Goal: Task Accomplishment & Management: Manage account settings

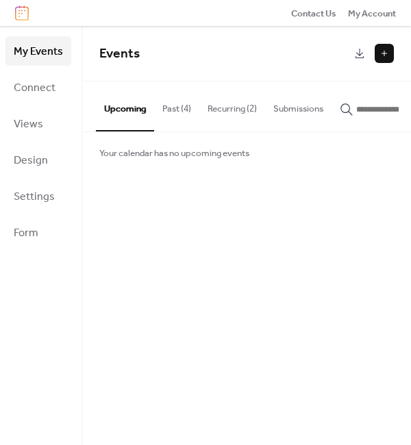
click at [182, 117] on button "Past (4)" at bounding box center [176, 106] width 45 height 48
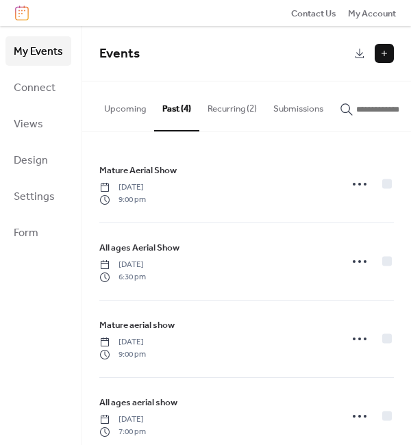
click at [251, 107] on button "Recurring (2)" at bounding box center [232, 106] width 66 height 48
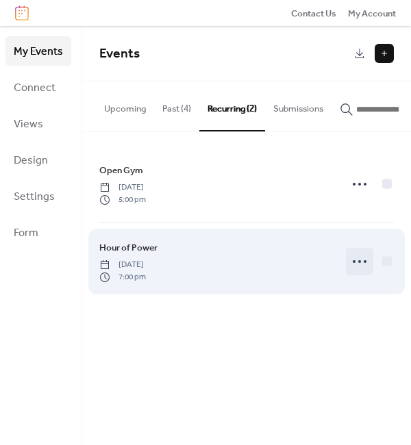
click at [358, 260] on icon at bounding box center [360, 262] width 22 height 22
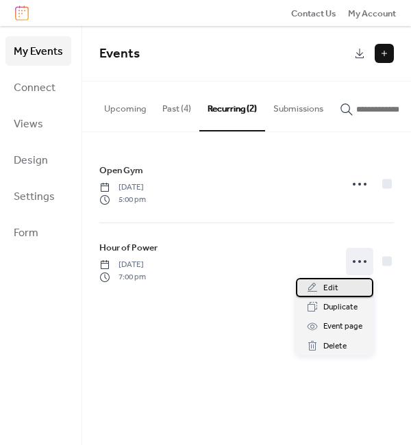
click at [339, 285] on div "Edit" at bounding box center [334, 287] width 77 height 19
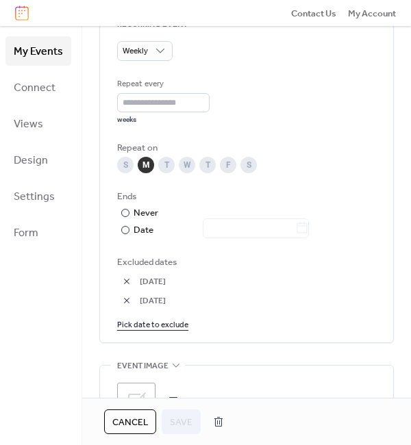
scroll to position [660, 0]
click at [161, 332] on link "Pick date to exclude" at bounding box center [152, 324] width 71 height 14
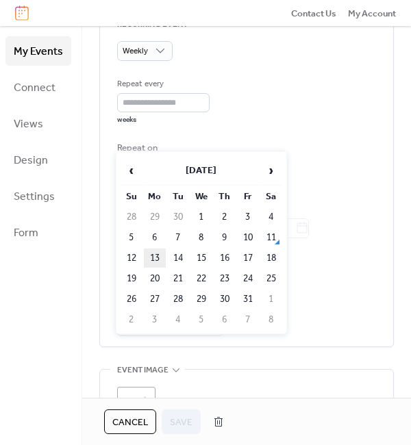
click at [152, 252] on td "13" at bounding box center [155, 258] width 22 height 19
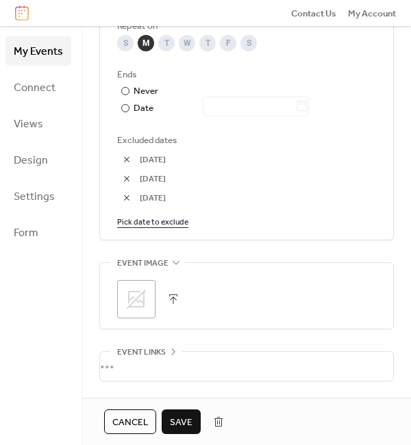
scroll to position [891, 0]
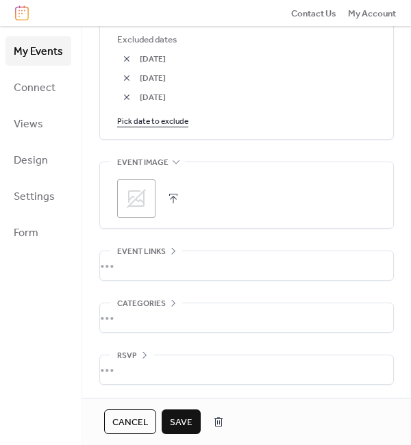
click at [186, 423] on span "Save" at bounding box center [181, 423] width 23 height 14
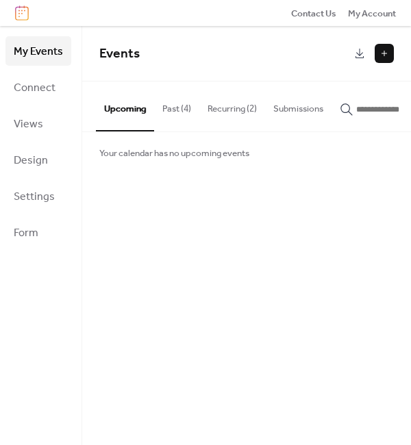
click at [229, 110] on button "Recurring (2)" at bounding box center [232, 106] width 66 height 48
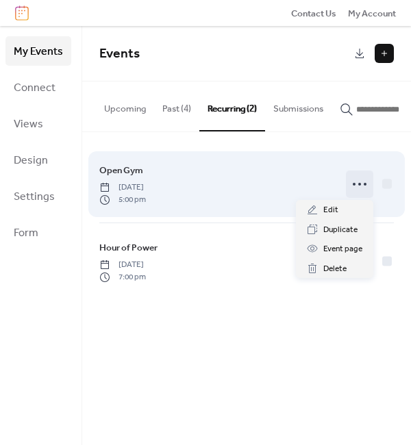
click at [367, 187] on icon at bounding box center [360, 184] width 22 height 22
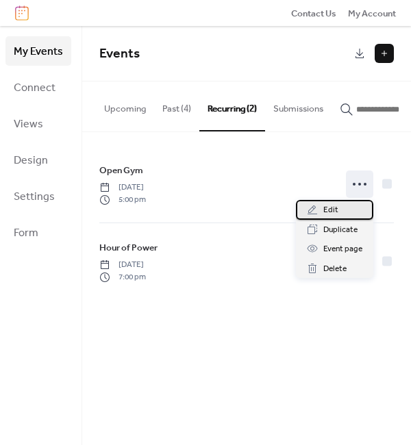
click at [341, 207] on div "Edit" at bounding box center [334, 209] width 77 height 19
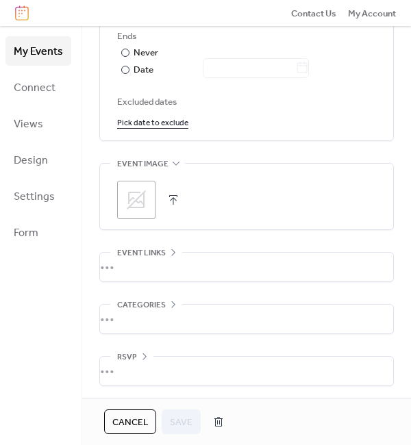
scroll to position [830, 0]
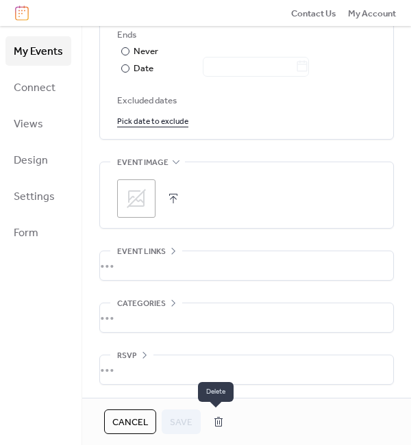
click at [214, 422] on button "button" at bounding box center [218, 422] width 25 height 22
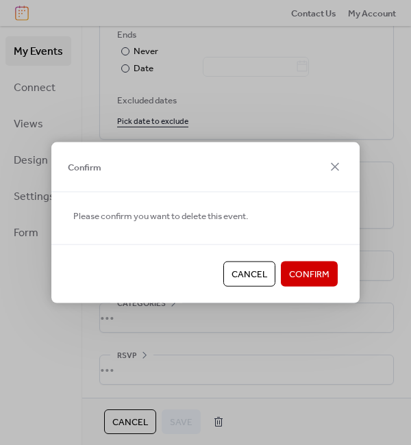
click at [301, 276] on span "Confirm" at bounding box center [309, 275] width 40 height 14
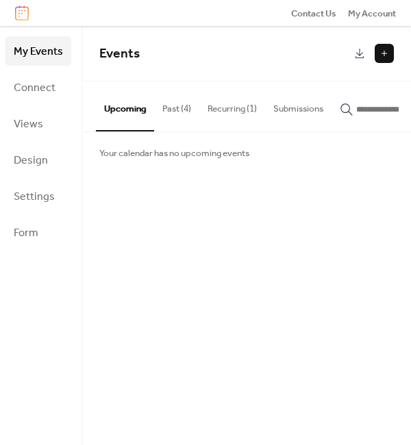
click at [237, 121] on button "Recurring (1)" at bounding box center [232, 106] width 66 height 48
click at [388, 54] on button at bounding box center [384, 53] width 19 height 19
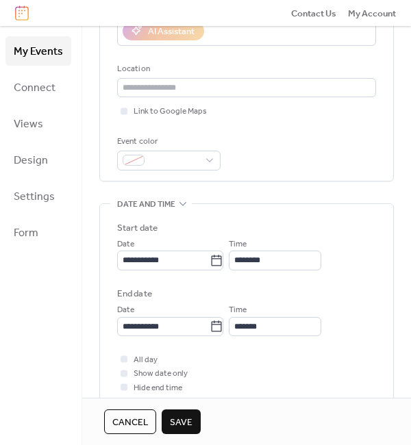
scroll to position [290, 0]
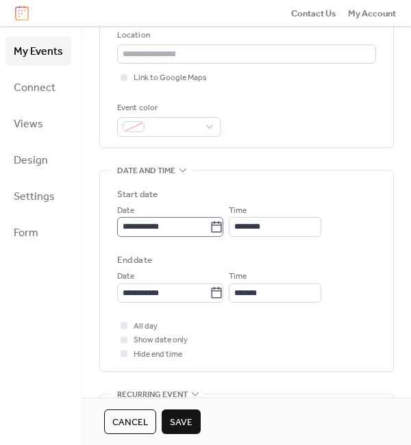
type input "********"
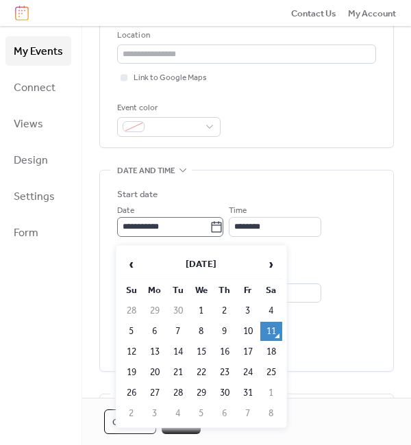
click at [223, 233] on icon at bounding box center [217, 228] width 14 height 14
click at [210, 233] on input "**********" at bounding box center [163, 226] width 92 height 19
click at [153, 333] on td "6" at bounding box center [155, 331] width 22 height 19
type input "**********"
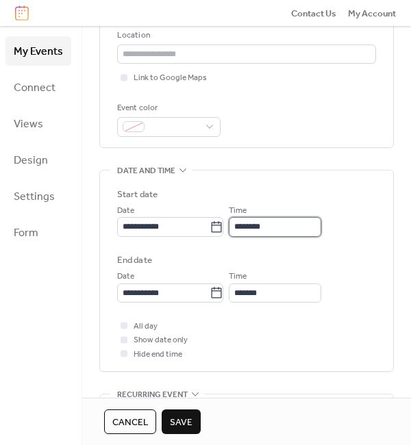
click at [297, 236] on input "********" at bounding box center [275, 226] width 92 height 19
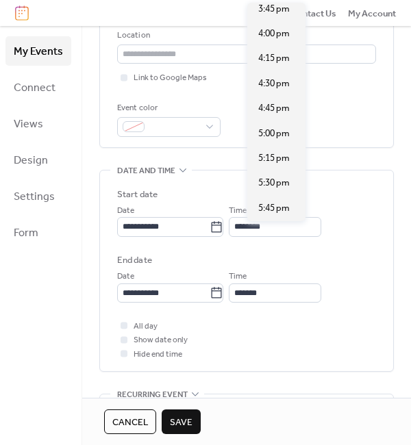
scroll to position [1582, 0]
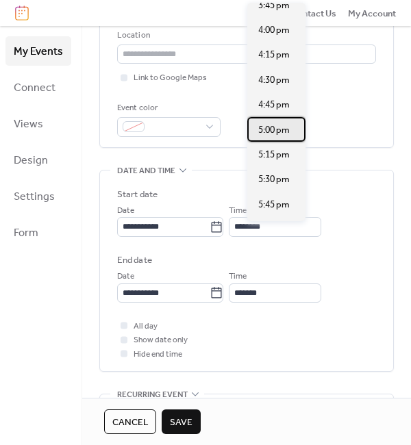
click at [278, 125] on span "5:00 pm" at bounding box center [274, 130] width 32 height 14
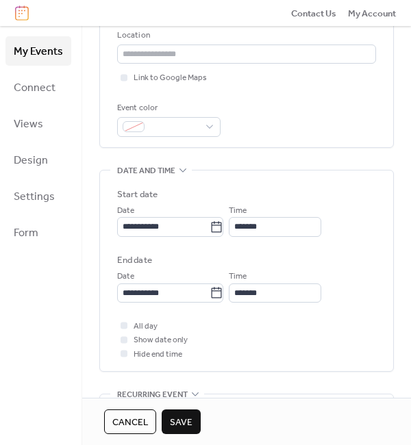
type input "*******"
click at [313, 297] on input "*******" at bounding box center [275, 293] width 92 height 19
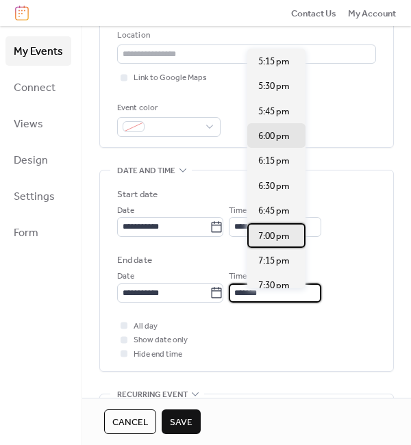
click at [273, 235] on span "7:00 pm" at bounding box center [274, 236] width 32 height 14
type input "*******"
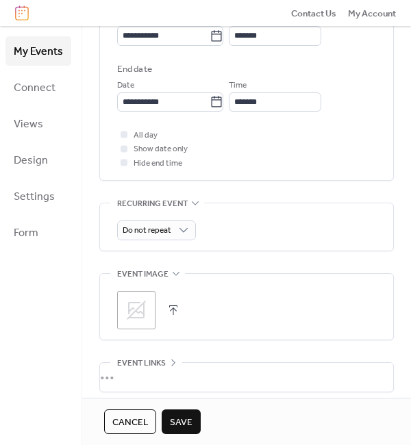
scroll to position [484, 0]
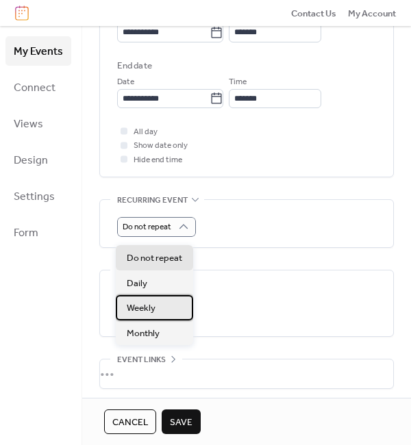
click at [163, 308] on div "Weekly" at bounding box center [154, 307] width 77 height 25
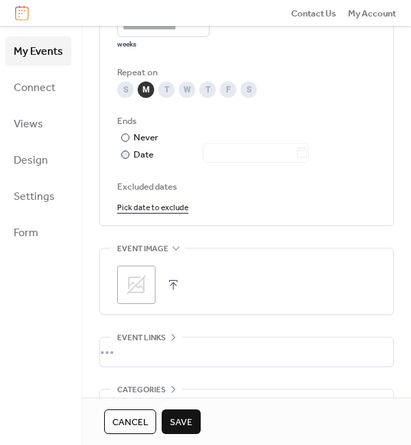
scroll to position [830, 0]
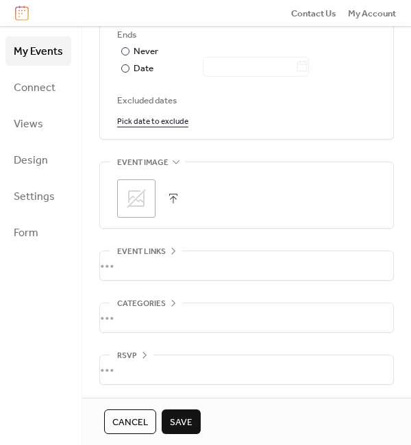
click at [185, 421] on span "Save" at bounding box center [181, 423] width 23 height 14
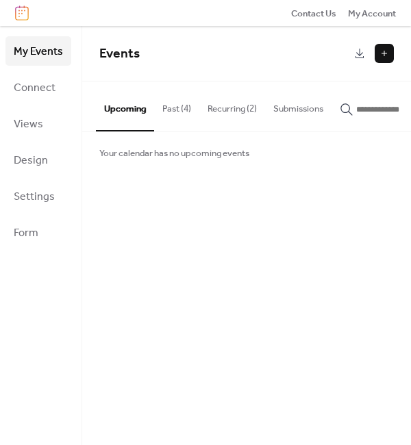
click at [235, 105] on button "Recurring (2)" at bounding box center [232, 106] width 66 height 48
click at [170, 111] on button "Past (4)" at bounding box center [176, 106] width 45 height 48
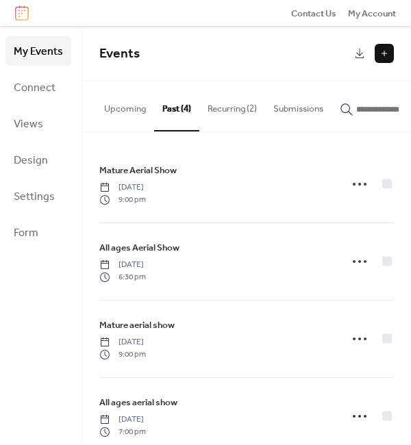
click at [223, 116] on button "Recurring (2)" at bounding box center [232, 106] width 66 height 48
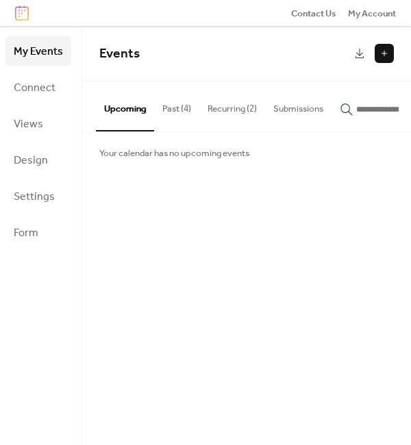
click at [166, 105] on button "Past (4)" at bounding box center [176, 106] width 45 height 48
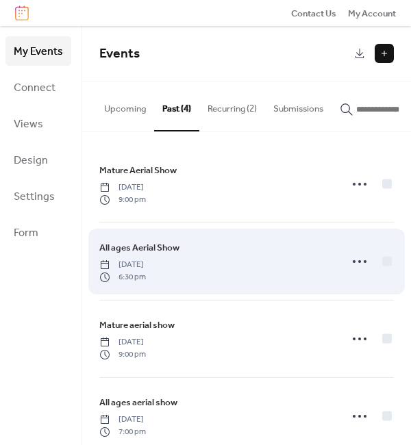
scroll to position [23, 0]
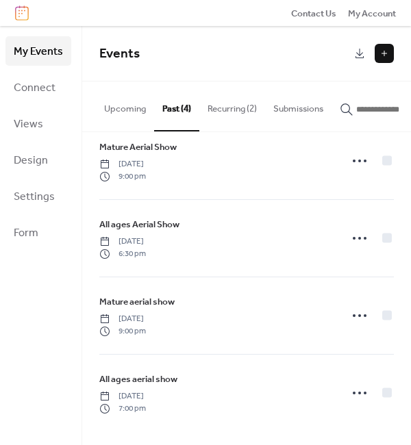
click at [244, 110] on button "Recurring (2)" at bounding box center [232, 106] width 66 height 48
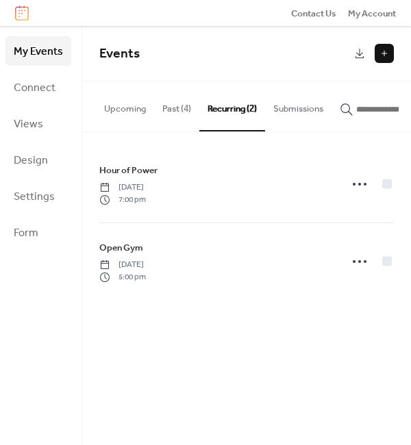
click at [37, 143] on ul "My Events Connect Views Design Settings Form" at bounding box center [38, 141] width 66 height 211
click at [36, 158] on span "Design" at bounding box center [31, 160] width 34 height 21
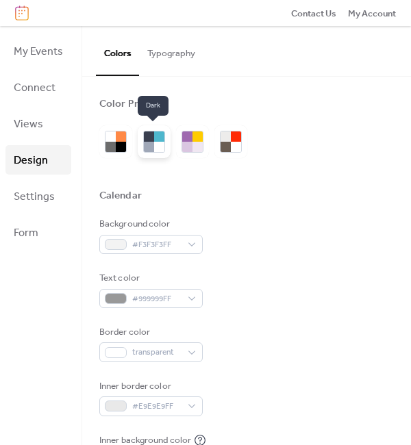
click at [155, 145] on div at bounding box center [159, 147] width 10 height 10
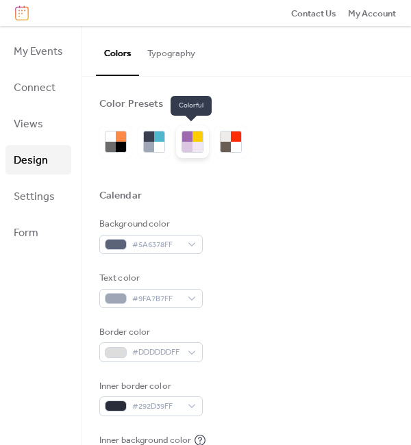
click at [195, 149] on div at bounding box center [198, 147] width 10 height 10
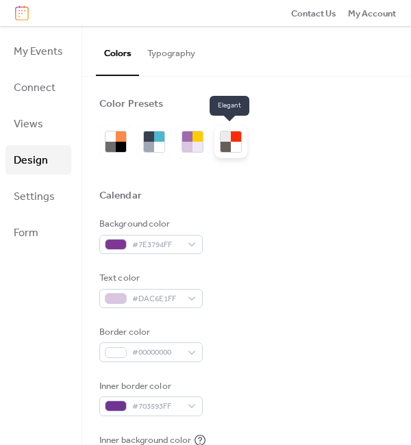
click at [240, 145] on div at bounding box center [231, 142] width 22 height 22
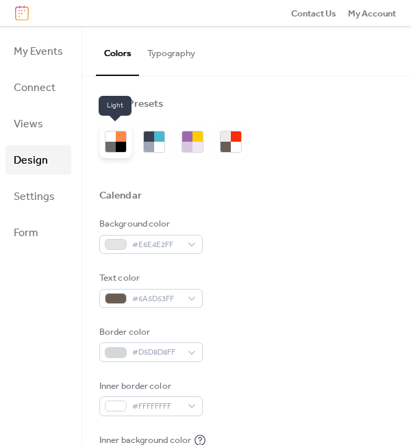
click at [109, 137] on div at bounding box center [110, 137] width 10 height 10
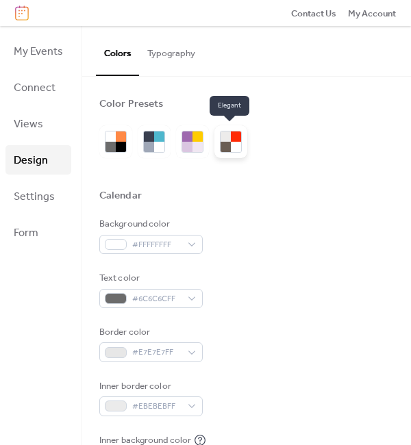
click at [220, 140] on div at bounding box center [231, 142] width 22 height 22
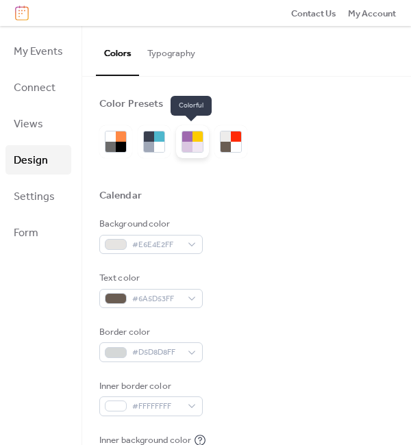
click at [190, 145] on div at bounding box center [187, 147] width 10 height 10
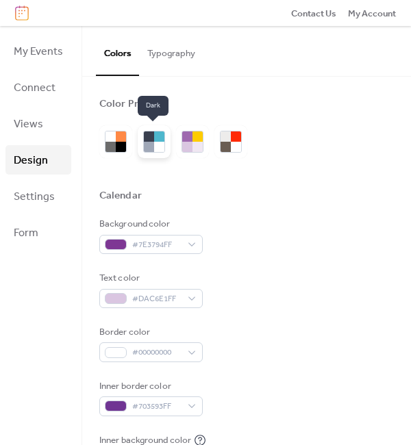
click at [149, 139] on div at bounding box center [149, 137] width 10 height 10
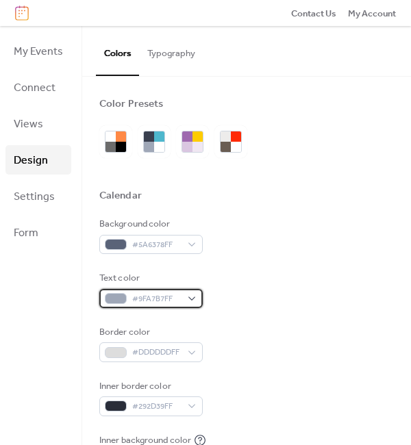
click at [190, 301] on div "#9FA7B7FF" at bounding box center [150, 298] width 103 height 19
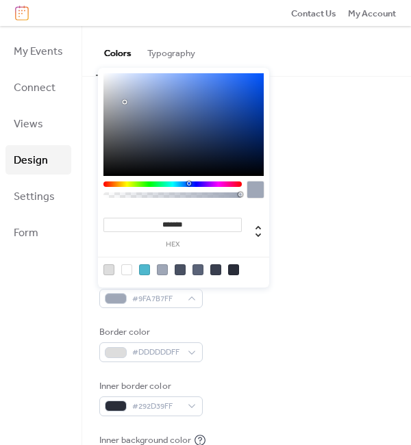
click at [123, 274] on div at bounding box center [126, 269] width 11 height 11
type input "*******"
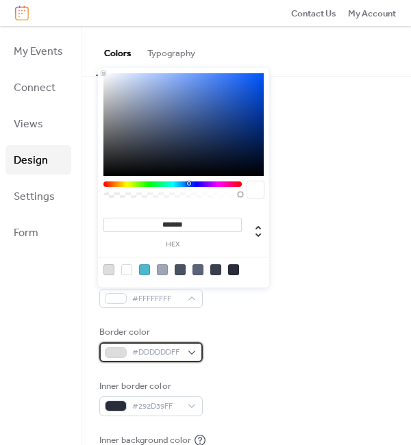
click at [195, 355] on div "#DDDDDDFF" at bounding box center [150, 352] width 103 height 19
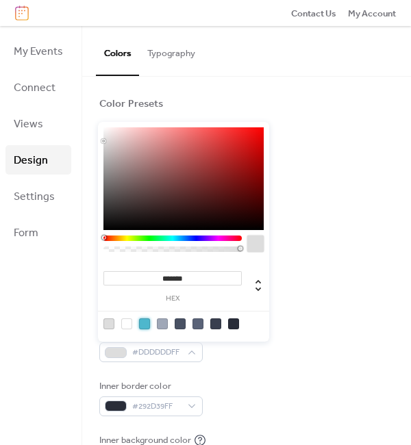
click at [146, 326] on div at bounding box center [144, 324] width 11 height 11
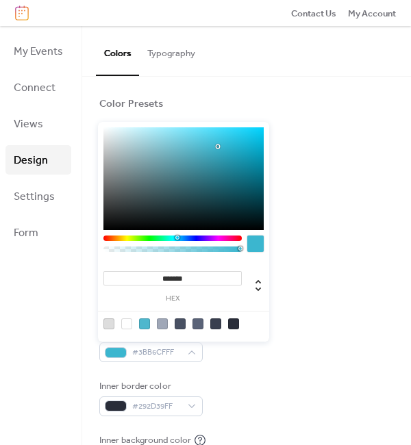
click at [218, 147] on div at bounding box center [183, 178] width 160 height 103
drag, startPoint x: 221, startPoint y: 146, endPoint x: 245, endPoint y: 146, distance: 24.7
click at [245, 146] on div at bounding box center [183, 178] width 160 height 103
type input "*******"
click at [179, 152] on div at bounding box center [183, 178] width 160 height 103
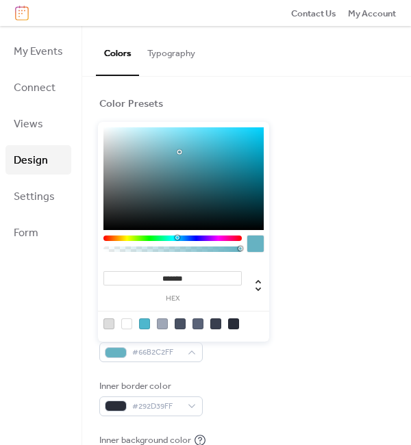
click at [243, 373] on div "Background color #5A6378FF Text color #FFFFFFFF Border color #66B2C2FF Inner bo…" at bounding box center [246, 370] width 295 height 307
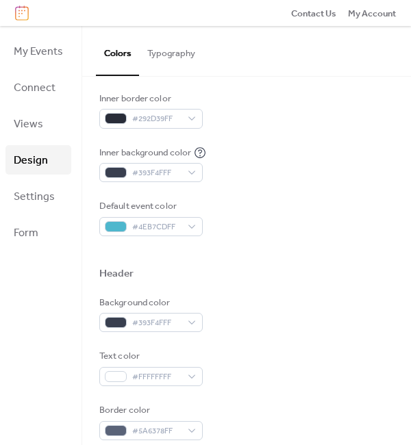
scroll to position [292, 0]
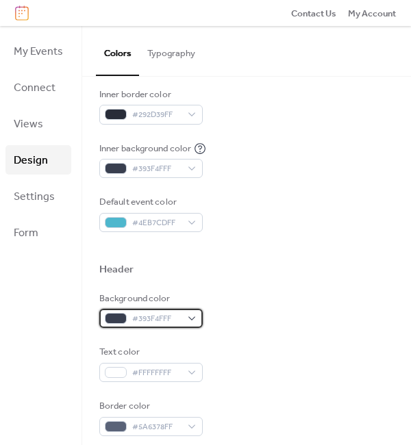
click at [186, 314] on div "#393F4FFF" at bounding box center [150, 318] width 103 height 19
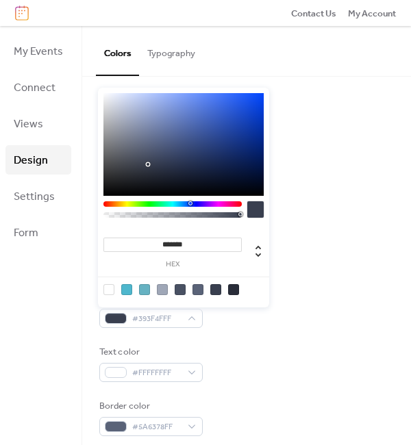
click at [158, 138] on div at bounding box center [183, 144] width 160 height 103
type input "*******"
click at [166, 158] on div at bounding box center [183, 144] width 160 height 103
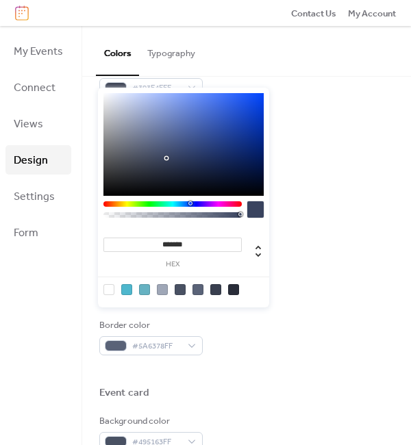
scroll to position [370, 0]
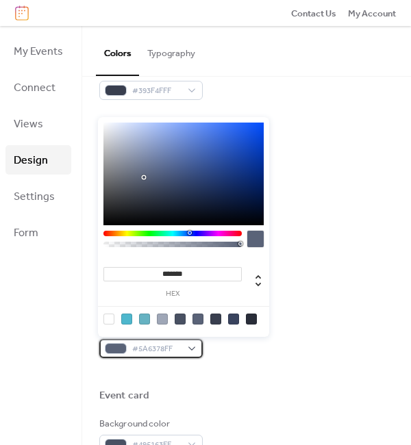
click at [193, 347] on div "#5A6378FF" at bounding box center [150, 348] width 103 height 19
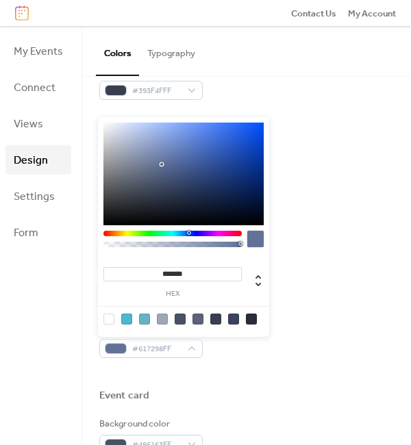
click at [161, 164] on div at bounding box center [183, 174] width 160 height 103
type input "*******"
click at [173, 195] on div at bounding box center [183, 174] width 160 height 103
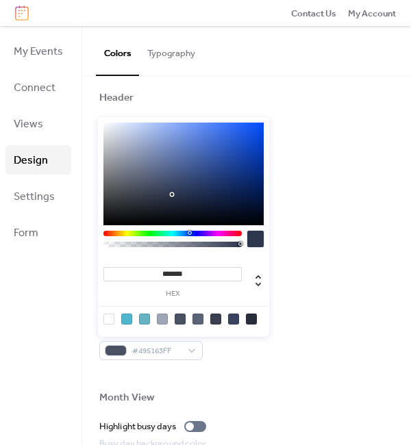
scroll to position [440, 0]
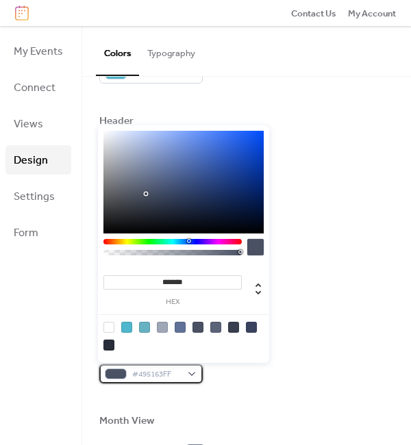
click at [193, 375] on div "#495163FF" at bounding box center [150, 373] width 103 height 19
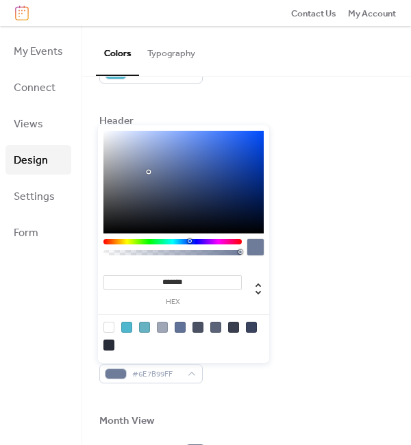
click at [149, 172] on div at bounding box center [183, 182] width 160 height 103
drag, startPoint x: 153, startPoint y: 176, endPoint x: 244, endPoint y: 201, distance: 94.6
click at [244, 201] on div at bounding box center [183, 182] width 160 height 103
drag, startPoint x: 244, startPoint y: 201, endPoint x: 147, endPoint y: 163, distance: 104.6
click at [147, 163] on div at bounding box center [146, 163] width 3 height 3
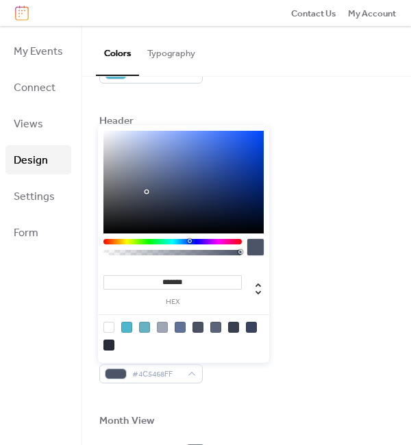
type input "*******"
drag, startPoint x: 147, startPoint y: 163, endPoint x: 147, endPoint y: 193, distance: 29.5
click at [147, 193] on div at bounding box center [146, 191] width 3 height 3
click at [284, 339] on div at bounding box center [246, 341] width 295 height 11
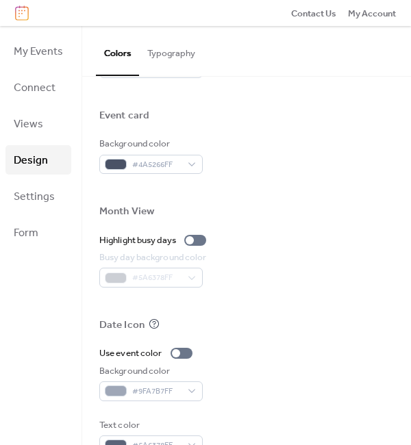
scroll to position [651, 0]
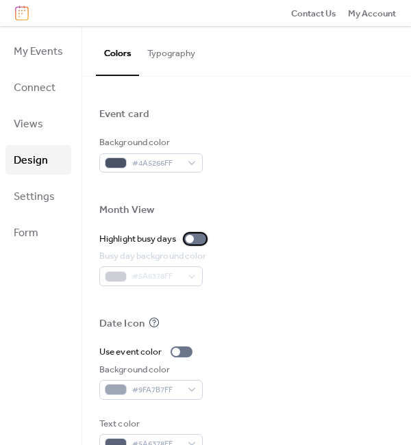
click at [193, 238] on div at bounding box center [190, 239] width 8 height 8
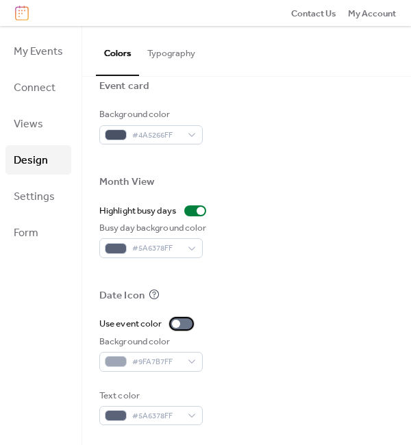
click at [176, 325] on div at bounding box center [176, 324] width 8 height 8
click at [176, 325] on div at bounding box center [182, 324] width 22 height 11
click at [176, 325] on div at bounding box center [176, 324] width 8 height 8
click at [176, 325] on div at bounding box center [182, 324] width 22 height 11
click at [188, 415] on div "#5A6378FF" at bounding box center [150, 415] width 103 height 19
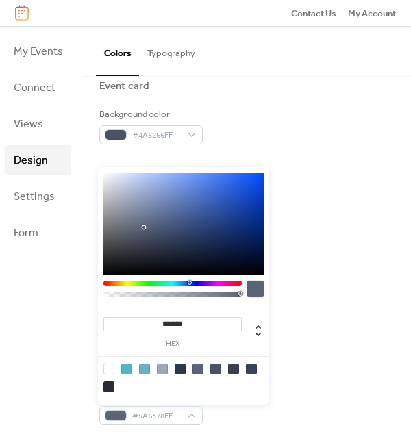
click at [120, 369] on div at bounding box center [184, 377] width 174 height 43
click at [129, 369] on div at bounding box center [126, 369] width 11 height 11
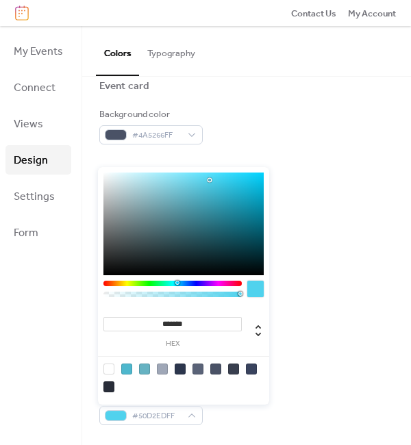
click at [210, 180] on div at bounding box center [183, 224] width 160 height 103
type input "*******"
click at [210, 191] on div at bounding box center [183, 224] width 160 height 103
click at [297, 319] on div "Use event color" at bounding box center [246, 324] width 295 height 14
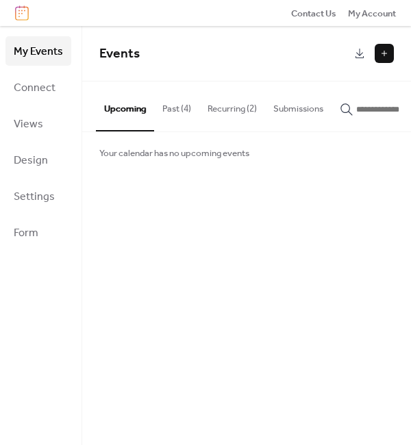
click at [187, 110] on button "Past (4)" at bounding box center [176, 106] width 45 height 48
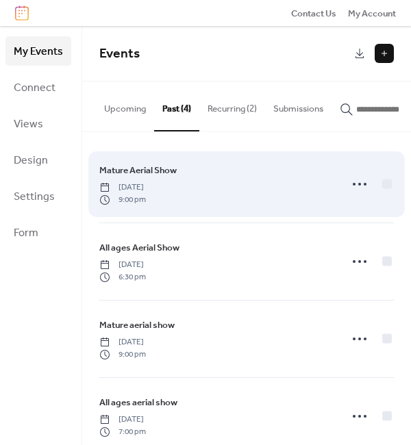
scroll to position [23, 0]
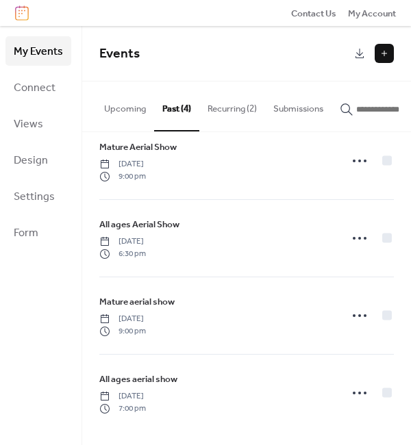
click at [247, 103] on button "Recurring (2)" at bounding box center [232, 106] width 66 height 48
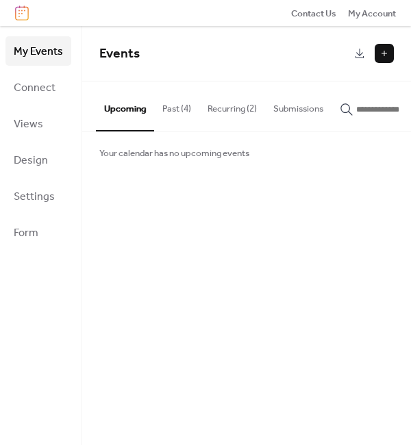
click at [379, 45] on button at bounding box center [384, 53] width 19 height 19
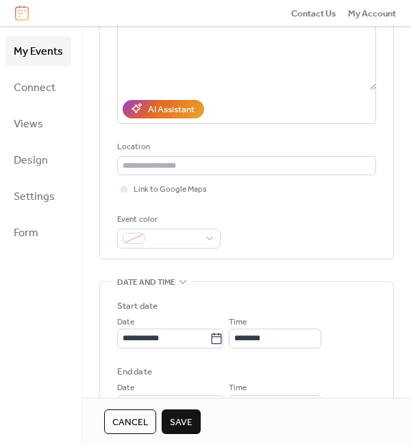
scroll to position [182, 0]
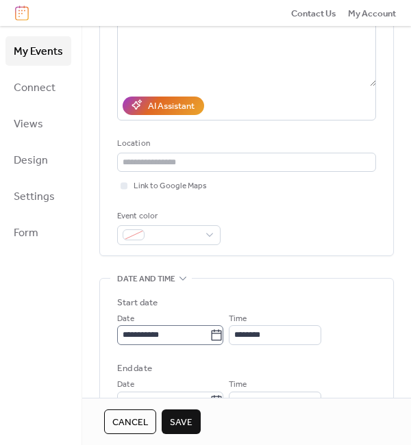
type input "**********"
click at [231, 338] on body "**********" at bounding box center [205, 222] width 411 height 445
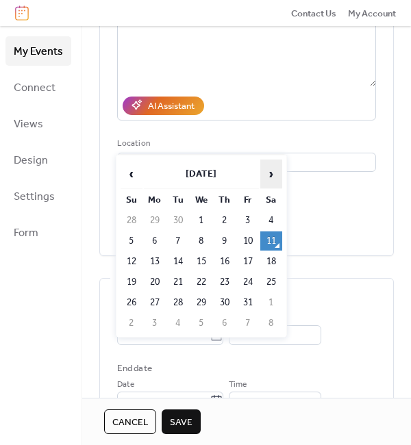
click at [271, 182] on span "›" at bounding box center [271, 173] width 21 height 27
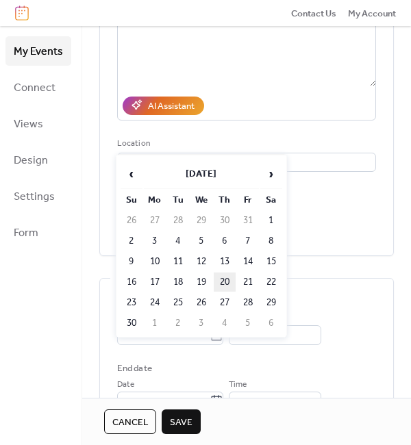
click at [222, 284] on td "20" at bounding box center [225, 282] width 22 height 19
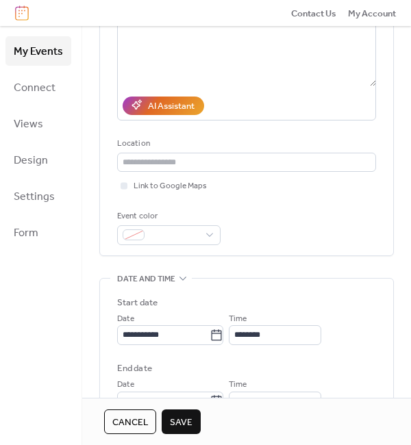
type input "**********"
click at [298, 339] on input "********" at bounding box center [275, 334] width 92 height 19
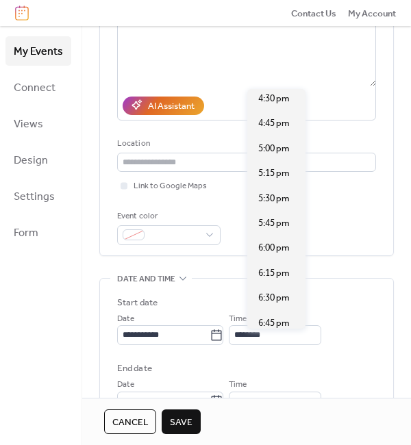
scroll to position [1676, 0]
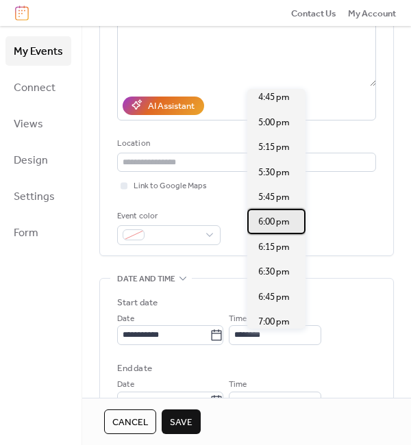
click at [284, 216] on span "6:00 pm" at bounding box center [274, 222] width 32 height 14
type input "*******"
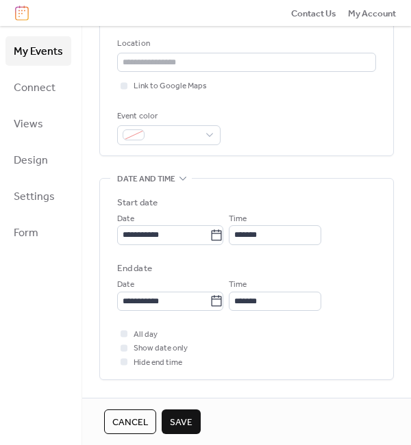
scroll to position [288, 0]
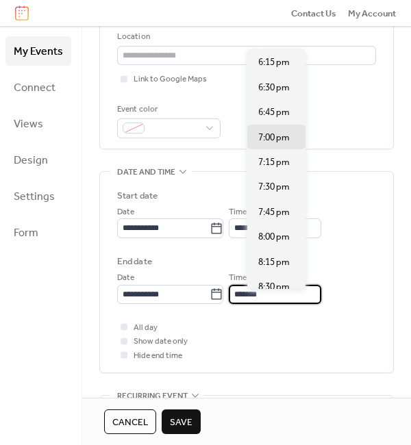
click at [294, 302] on input "*******" at bounding box center [275, 294] width 92 height 19
click at [292, 240] on div "8:00 pm" at bounding box center [276, 236] width 58 height 25
type input "*******"
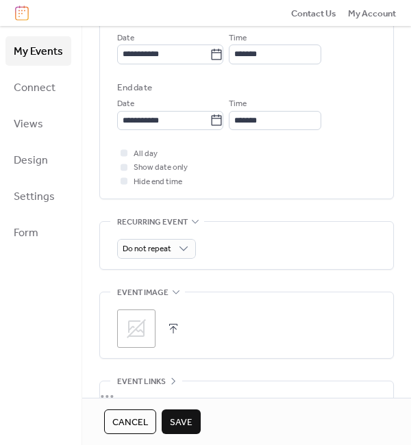
scroll to position [463, 0]
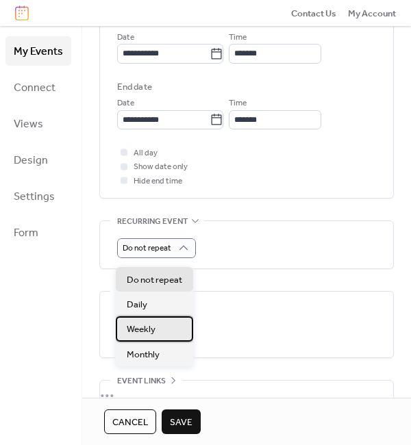
click at [174, 325] on div "Weekly" at bounding box center [154, 328] width 77 height 25
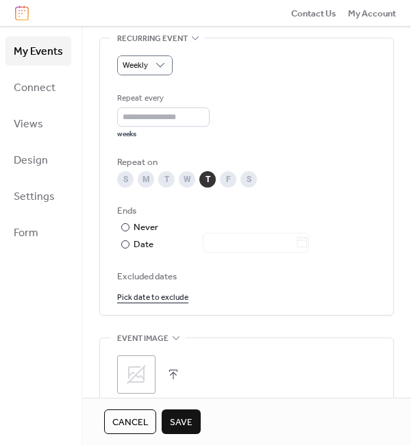
scroll to position [657, 0]
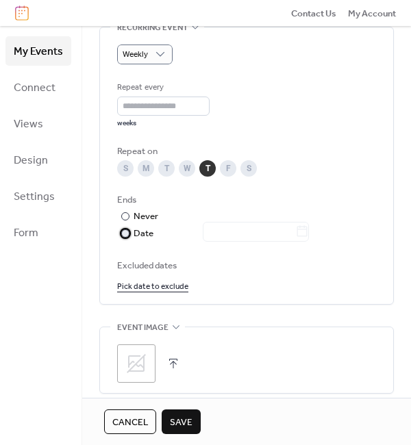
click at [142, 241] on div "Date" at bounding box center [221, 233] width 175 height 15
click at [308, 237] on icon at bounding box center [302, 231] width 10 height 11
click at [295, 238] on input "text" at bounding box center [249, 231] width 92 height 19
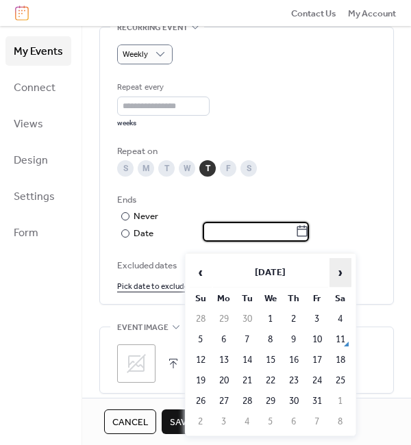
click at [339, 273] on span "›" at bounding box center [340, 272] width 21 height 27
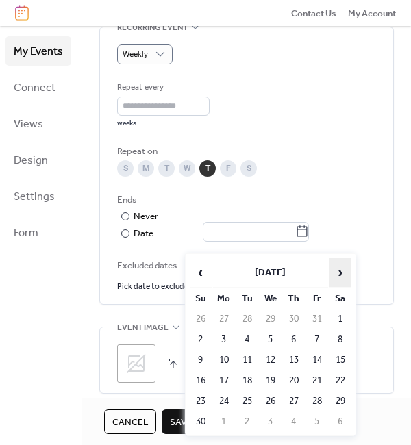
click at [339, 273] on span "›" at bounding box center [340, 272] width 21 height 27
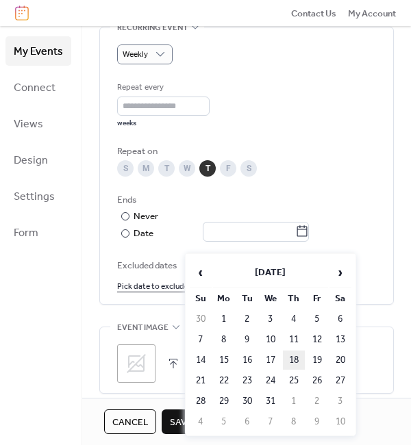
click at [295, 361] on td "18" at bounding box center [294, 360] width 22 height 19
type input "**********"
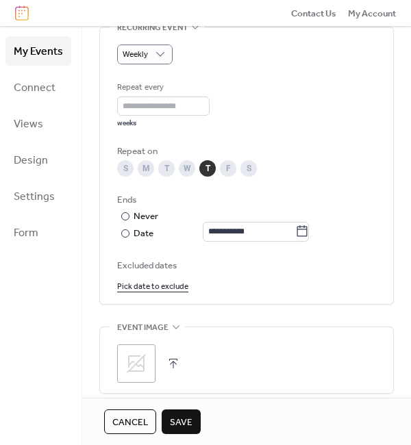
click at [172, 293] on link "Pick date to exclude" at bounding box center [152, 286] width 71 height 14
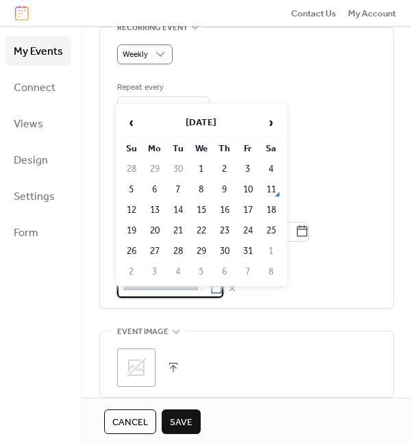
click at [223, 295] on icon at bounding box center [217, 289] width 14 height 14
click at [210, 298] on input "text" at bounding box center [163, 288] width 92 height 19
click at [273, 127] on span "›" at bounding box center [271, 122] width 21 height 27
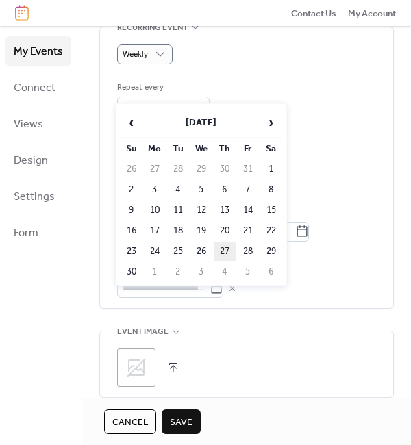
click at [229, 251] on td "27" at bounding box center [225, 251] width 22 height 19
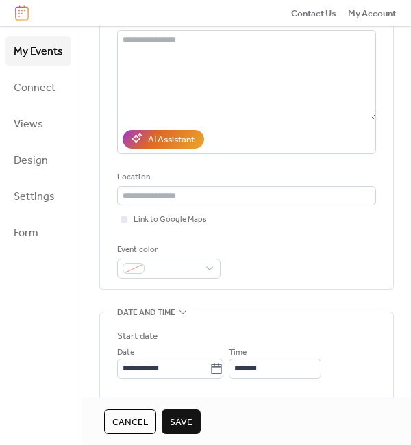
scroll to position [147, 0]
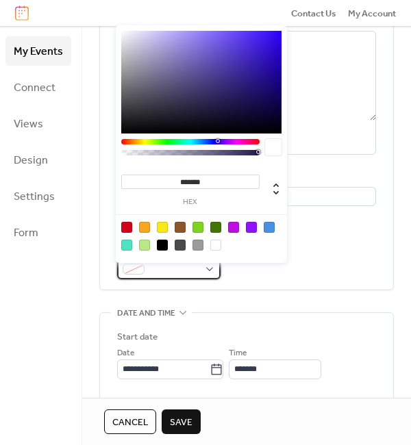
click at [208, 267] on div at bounding box center [168, 269] width 103 height 19
click at [235, 227] on div at bounding box center [233, 227] width 11 height 11
type input "*******"
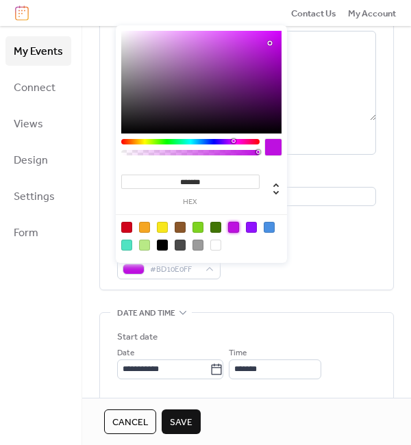
click at [340, 245] on div "**********" at bounding box center [246, 126] width 259 height 307
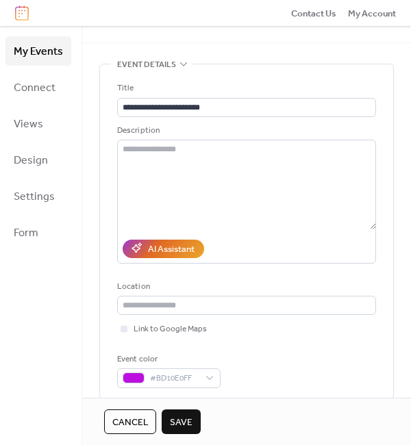
scroll to position [134, 0]
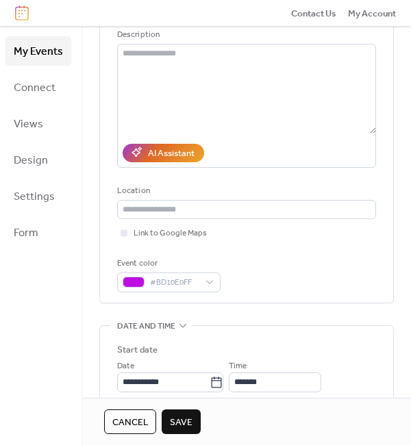
click at [188, 420] on span "Save" at bounding box center [181, 423] width 23 height 14
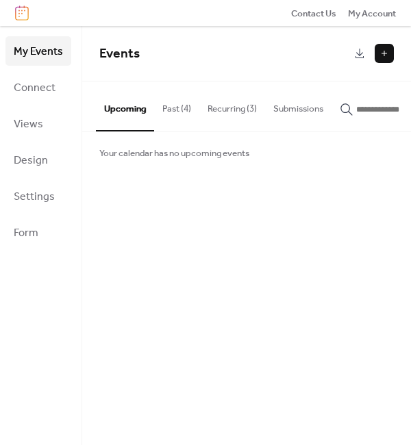
click at [234, 109] on button "Recurring (3)" at bounding box center [232, 106] width 66 height 48
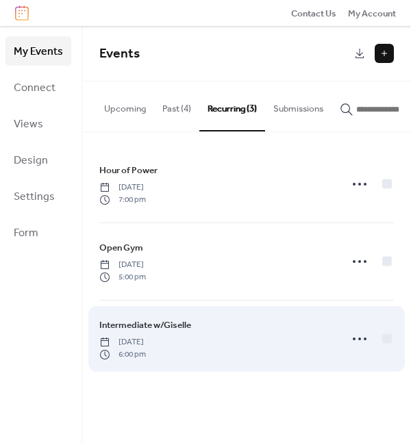
click at [191, 317] on div "Intermediate w/Giselle [DATE] 6:00 pm" at bounding box center [246, 339] width 295 height 77
click at [358, 346] on icon at bounding box center [360, 339] width 22 height 22
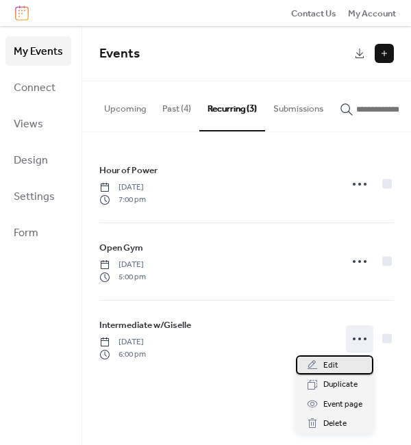
click at [337, 369] on span "Edit" at bounding box center [330, 366] width 15 height 14
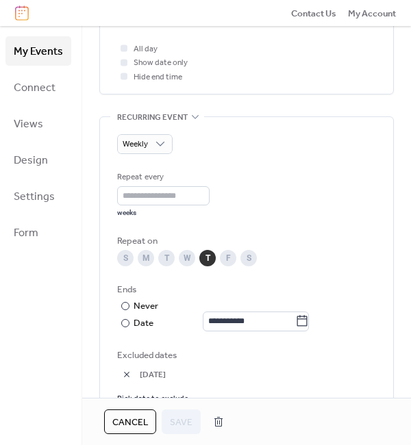
scroll to position [570, 0]
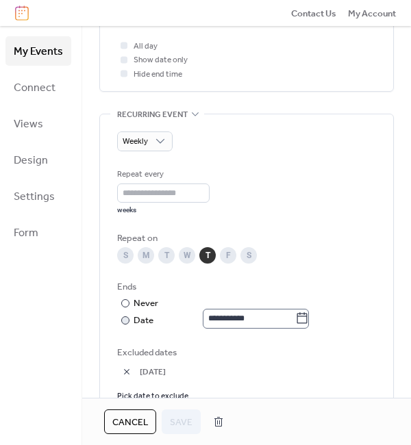
click at [309, 328] on label "**********" at bounding box center [256, 318] width 106 height 19
click at [295, 328] on input "**********" at bounding box center [249, 318] width 92 height 19
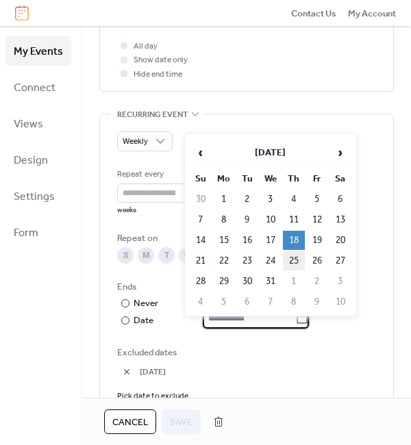
click at [295, 264] on td "25" at bounding box center [294, 260] width 22 height 19
type input "**********"
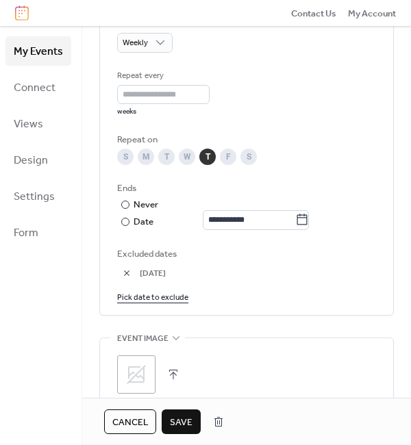
scroll to position [678, 0]
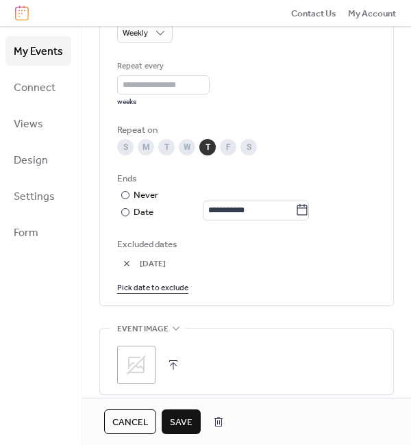
click at [174, 423] on span "Save" at bounding box center [181, 423] width 23 height 14
